Goal: Information Seeking & Learning: Learn about a topic

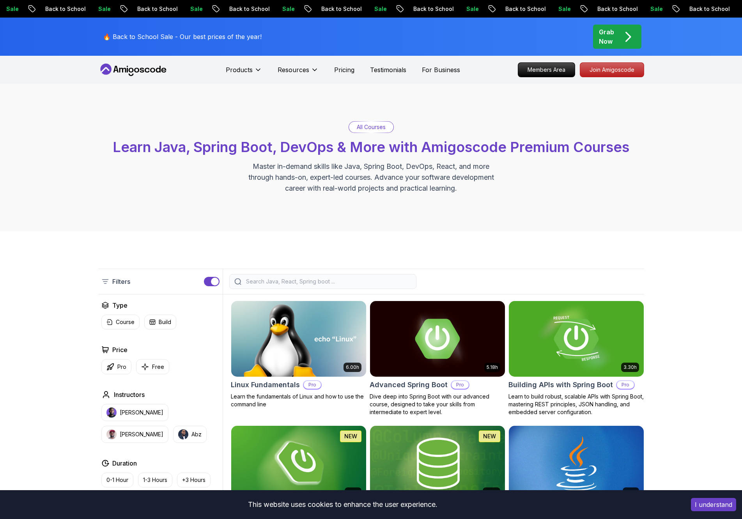
click at [685, 148] on div "All Courses Learn Java, Spring Boot, DevOps & More with Amigoscode Premium Cour…" at bounding box center [371, 157] width 742 height 147
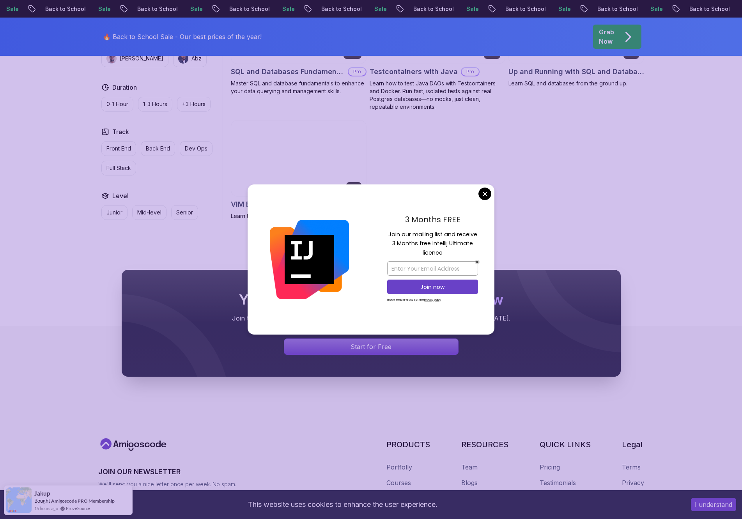
scroll to position [2130, 0]
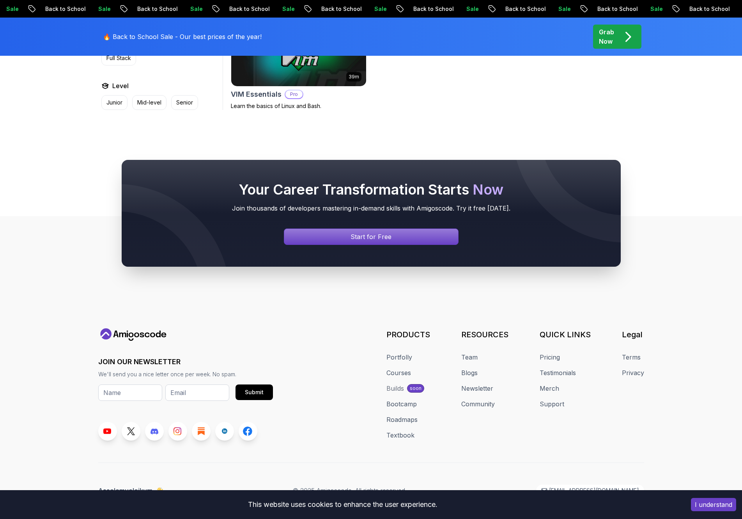
scroll to position [2292, 0]
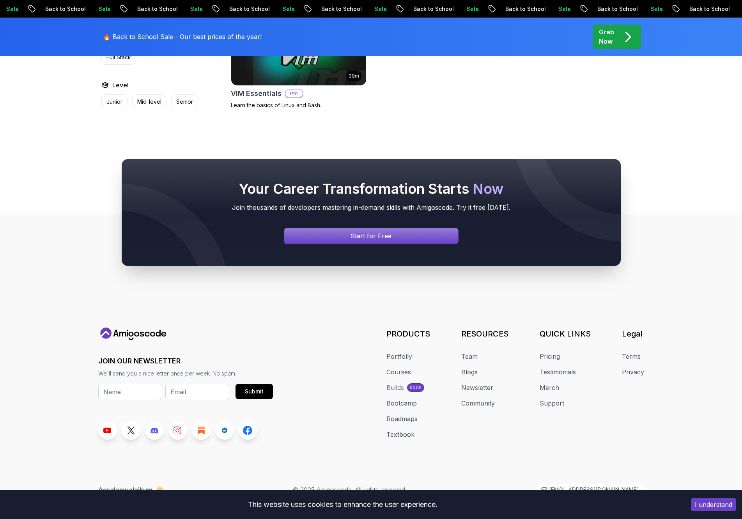
click at [686, 273] on div "Your Career Transformation Starts Now Join thousands of developers mastering in…" at bounding box center [371, 213] width 742 height 182
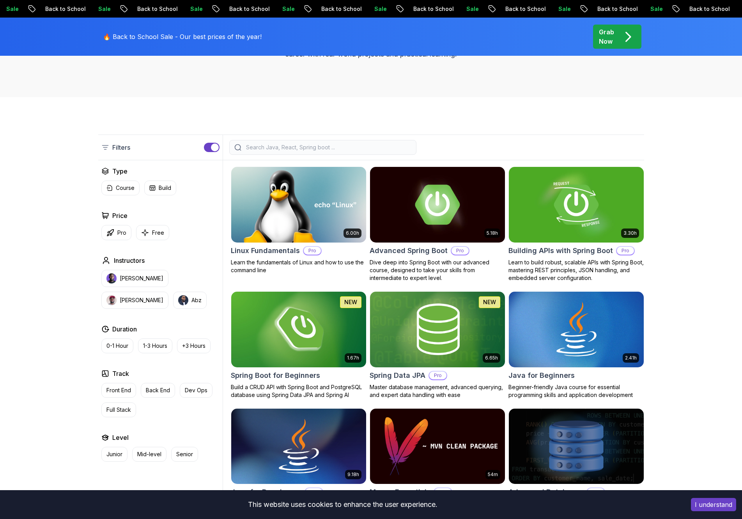
scroll to position [0, 0]
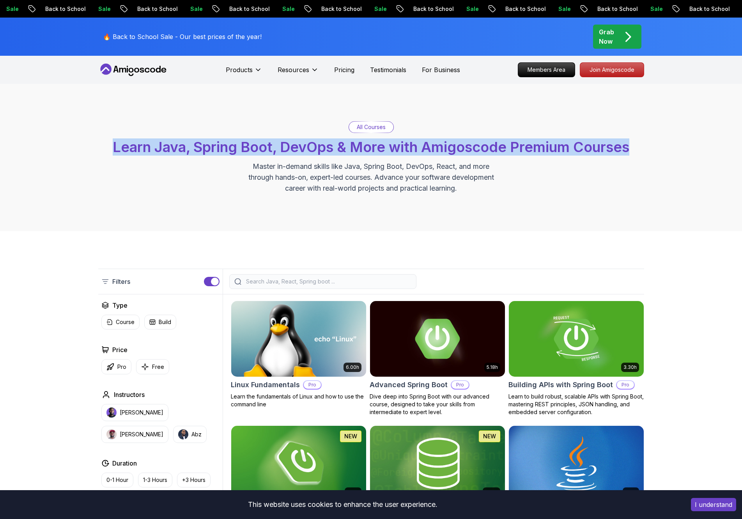
drag, startPoint x: 631, startPoint y: 149, endPoint x: 83, endPoint y: 149, distance: 548.3
click at [83, 149] on div "All Courses Learn Java, Spring Boot, DevOps & More with Amigoscode Premium Cour…" at bounding box center [371, 157] width 742 height 147
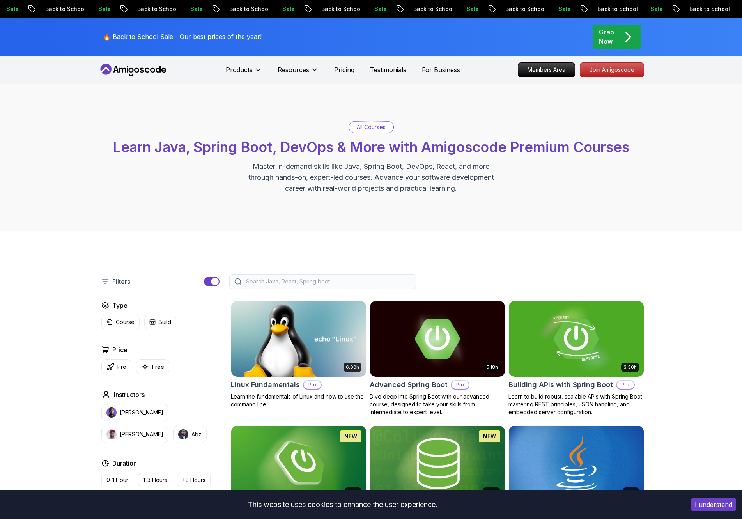
click at [339, 175] on p "Master in-demand skills like Java, Spring Boot, DevOps, React, and more through…" at bounding box center [371, 177] width 262 height 33
click at [369, 127] on p "All Courses" at bounding box center [371, 127] width 29 height 8
click at [374, 131] on div "All Courses" at bounding box center [371, 127] width 44 height 11
click at [374, 129] on p "All Courses" at bounding box center [371, 127] width 29 height 8
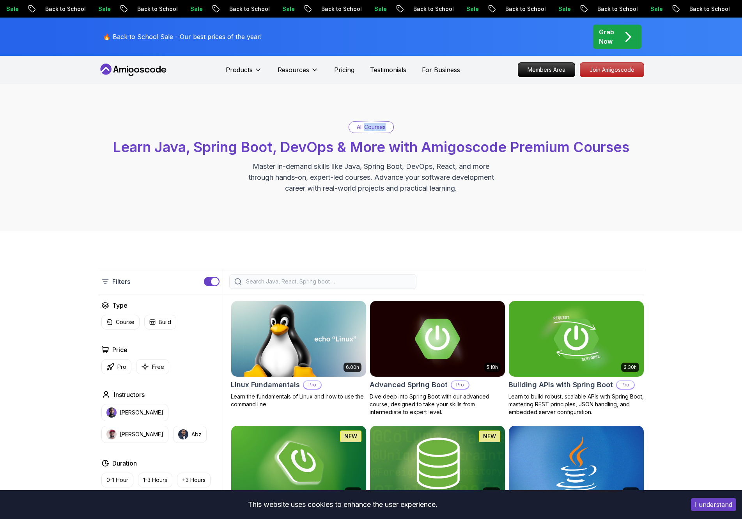
click at [374, 129] on p "All Courses" at bounding box center [371, 127] width 29 height 8
click at [331, 185] on p "Master in-demand skills like Java, Spring Boot, DevOps, React, and more through…" at bounding box center [371, 177] width 262 height 33
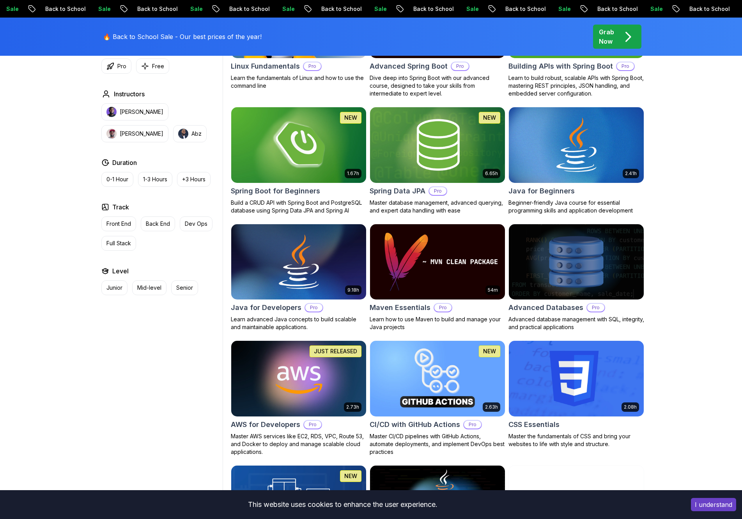
scroll to position [239, 0]
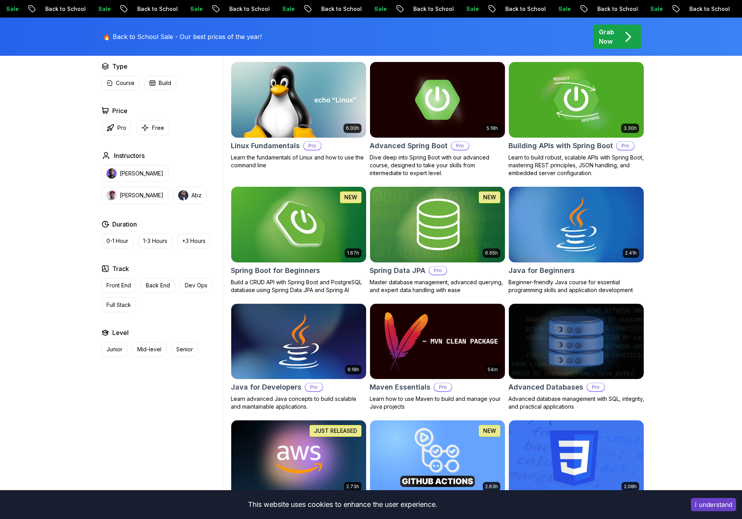
click at [304, 215] on img at bounding box center [298, 224] width 141 height 79
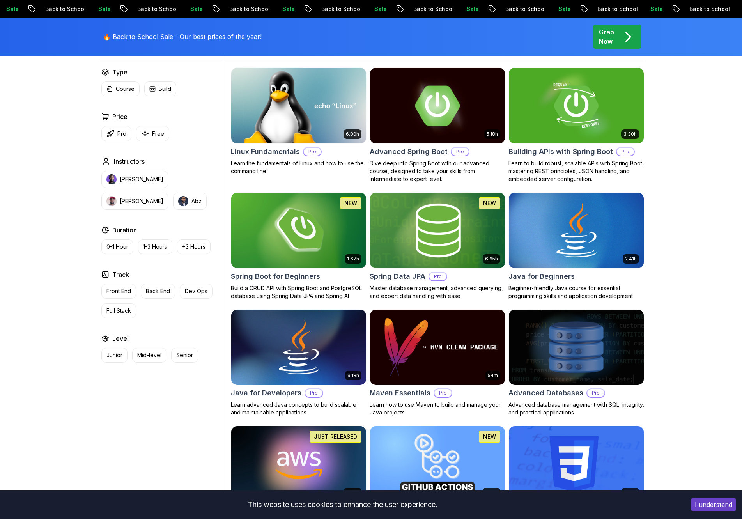
scroll to position [239, 0]
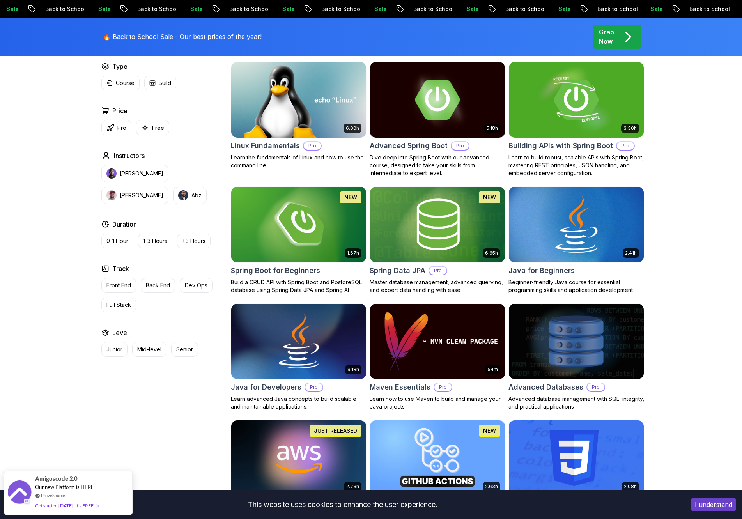
click at [577, 244] on img at bounding box center [575, 224] width 141 height 79
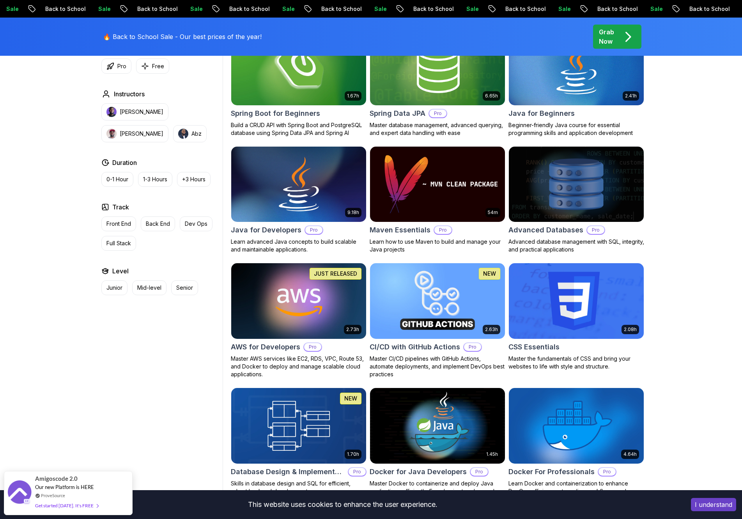
scroll to position [457, 0]
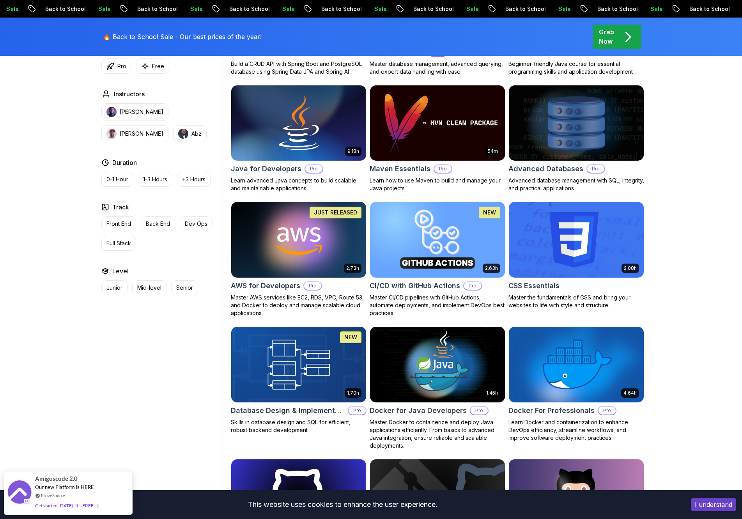
click at [557, 147] on img at bounding box center [575, 122] width 141 height 79
